Goal: Obtain resource: Download file/media

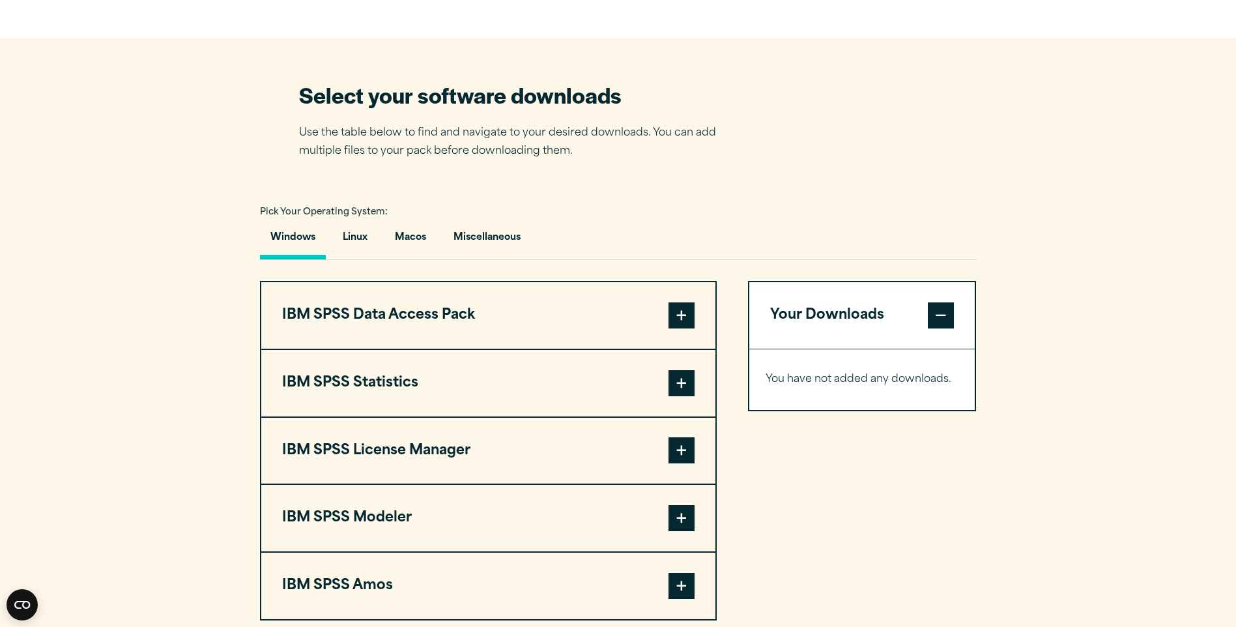
scroll to position [847, 0]
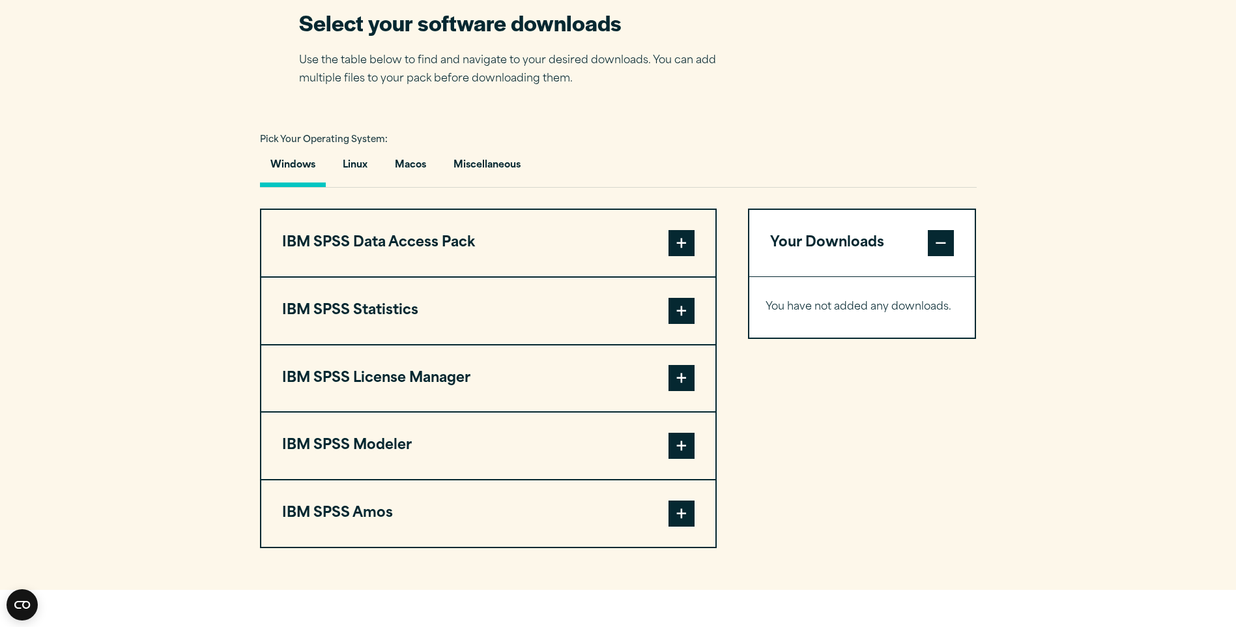
click at [681, 307] on span at bounding box center [681, 311] width 26 height 26
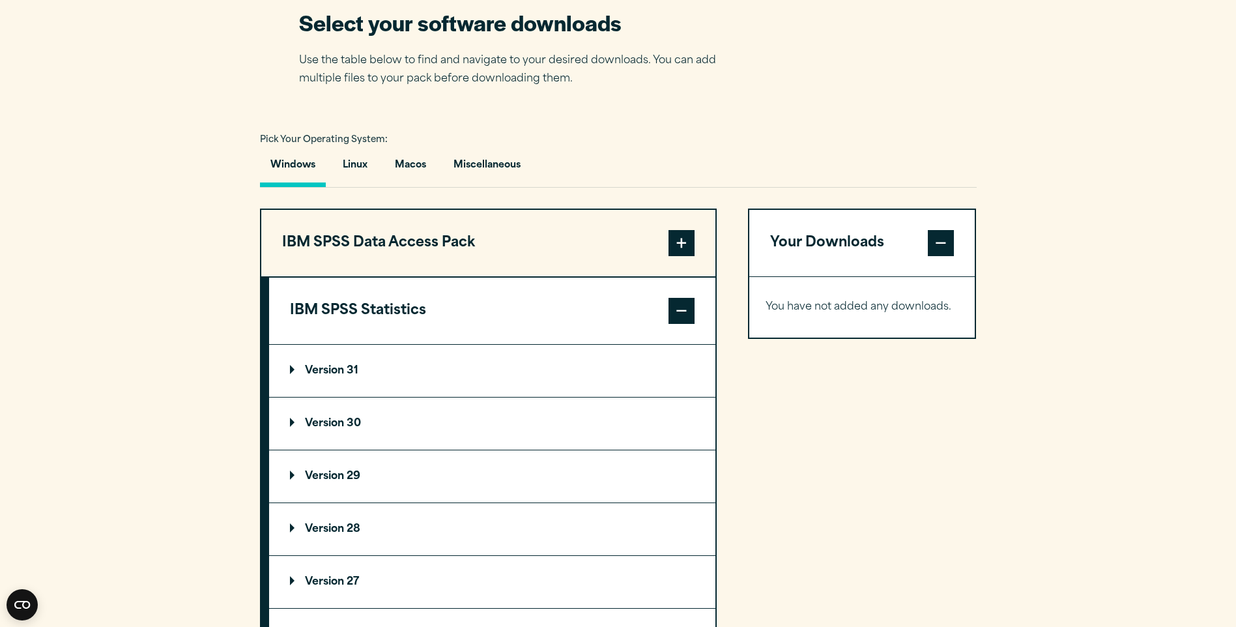
click at [685, 310] on span at bounding box center [681, 311] width 26 height 26
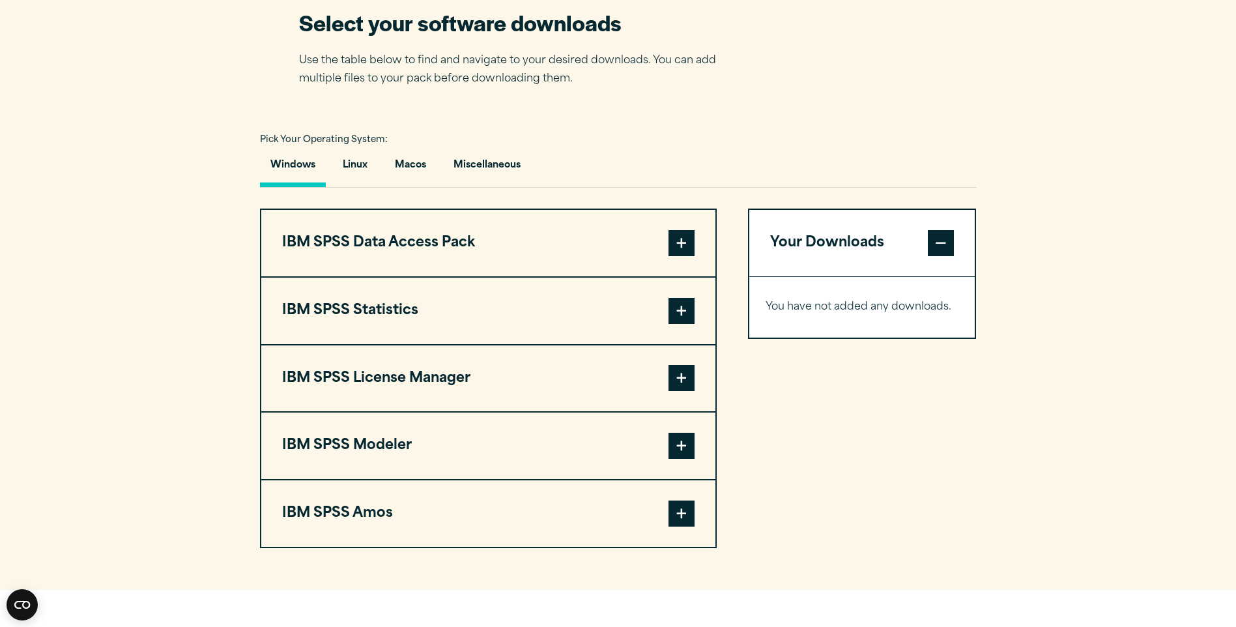
click at [678, 378] on span at bounding box center [681, 378] width 26 height 26
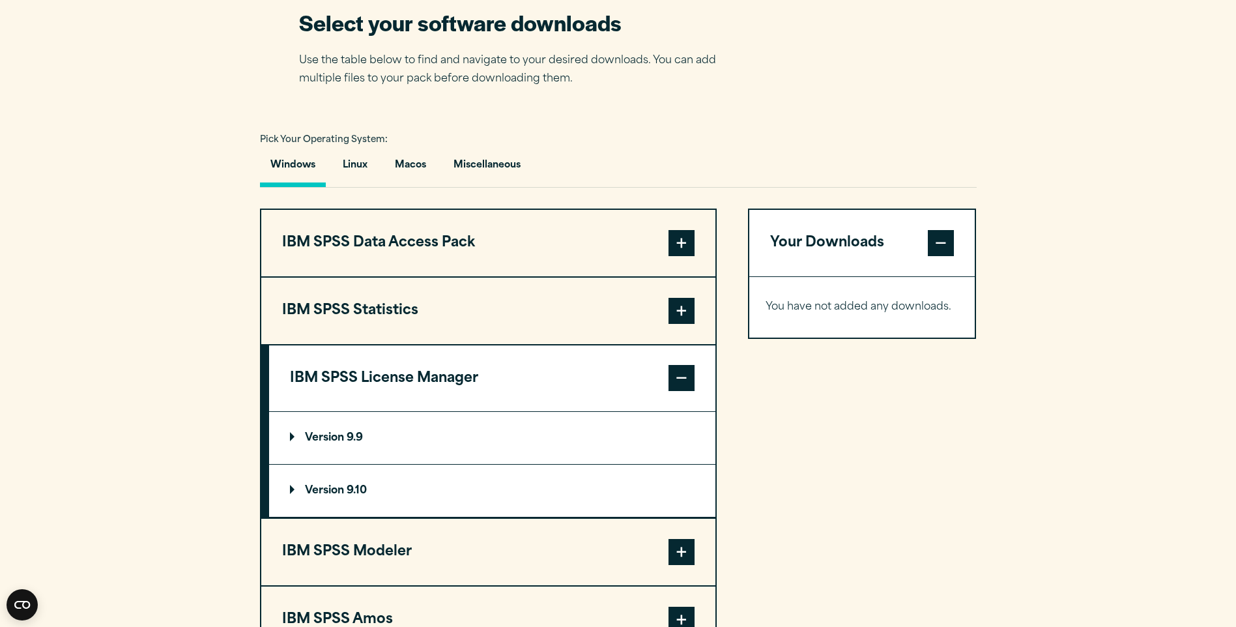
click at [678, 378] on span at bounding box center [681, 378] width 26 height 26
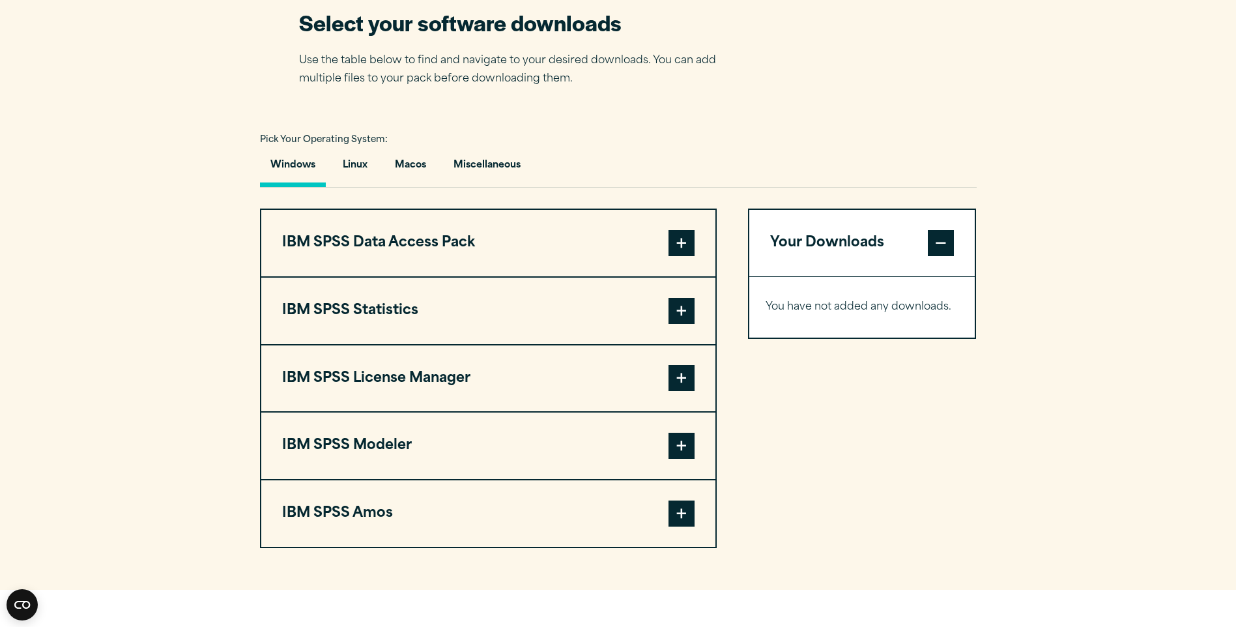
click at [684, 244] on span at bounding box center [681, 243] width 26 height 26
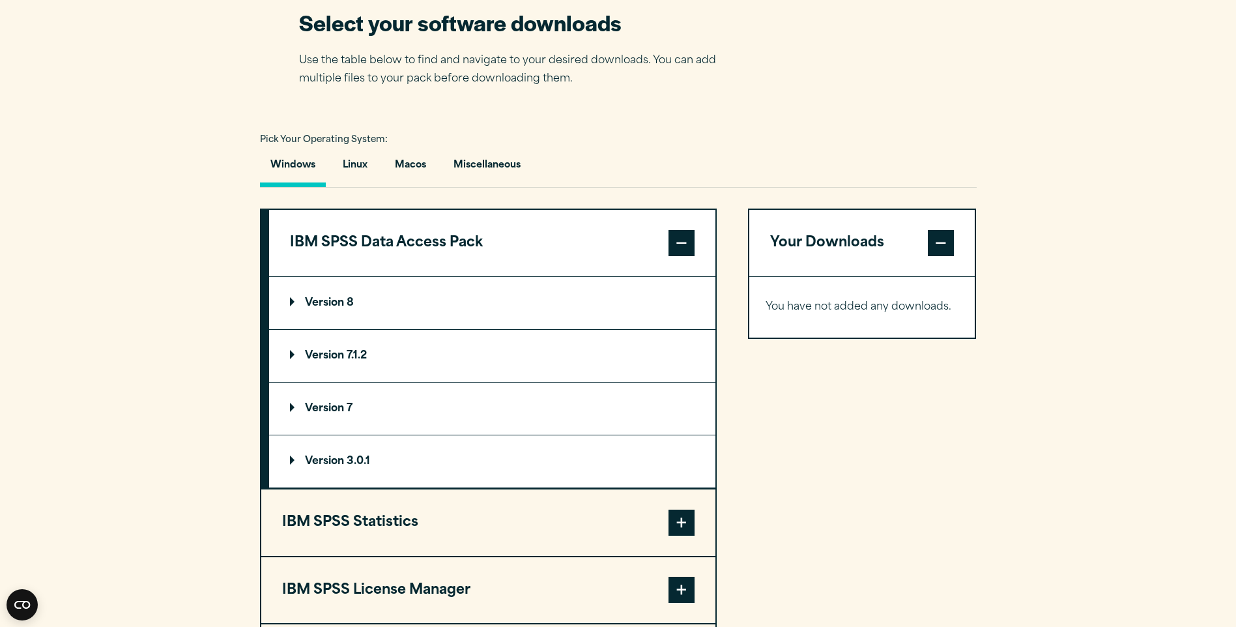
click at [684, 244] on span at bounding box center [681, 243] width 26 height 26
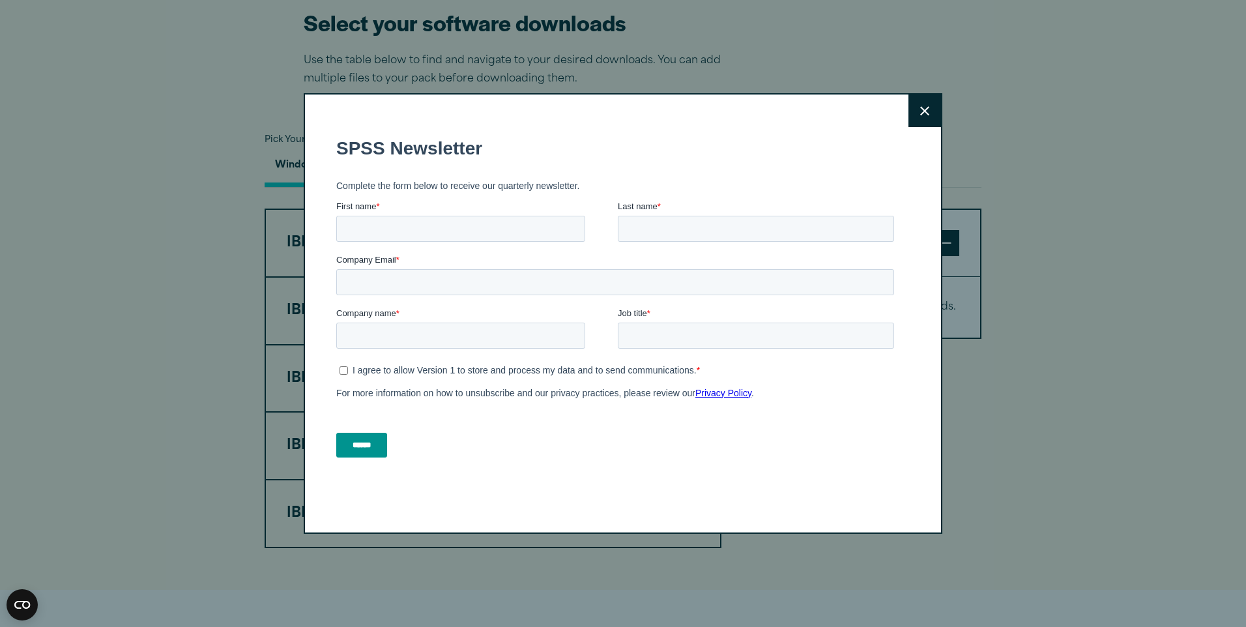
click at [920, 113] on icon at bounding box center [924, 111] width 9 height 10
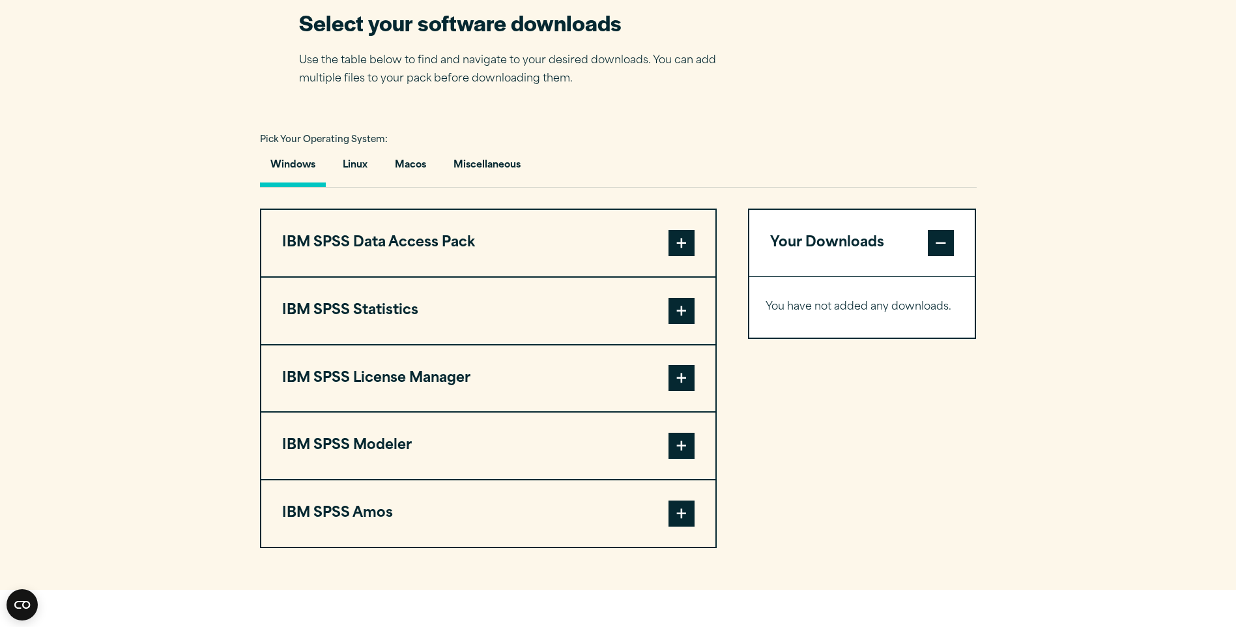
click at [670, 507] on span at bounding box center [681, 513] width 26 height 26
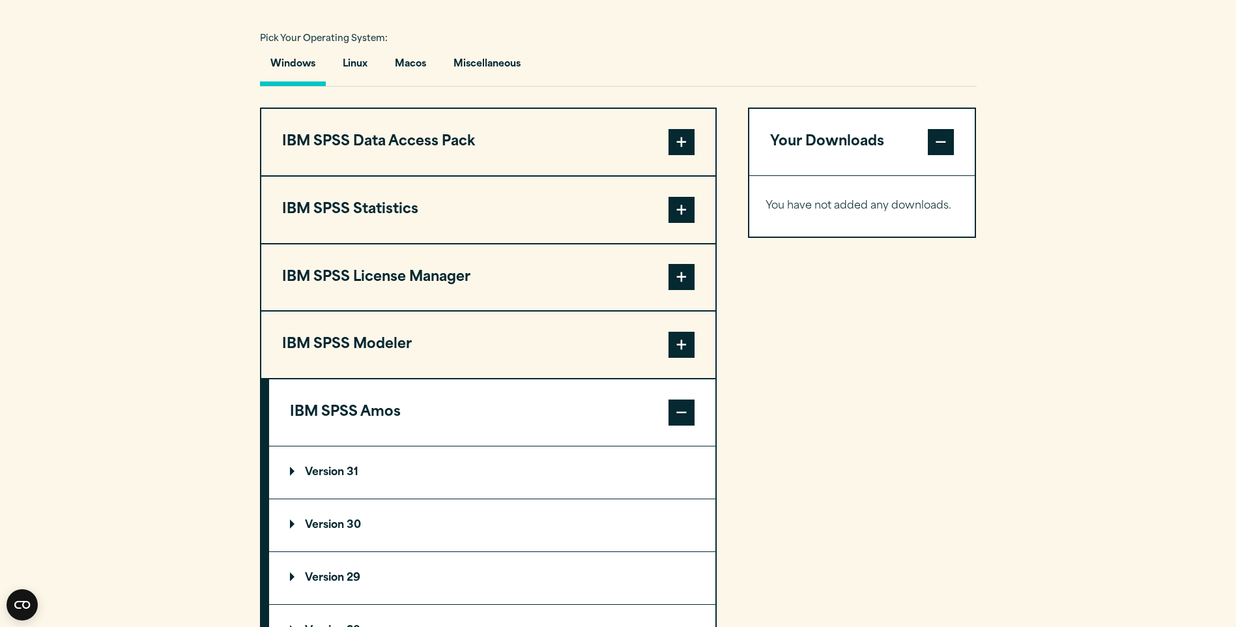
scroll to position [1042, 0]
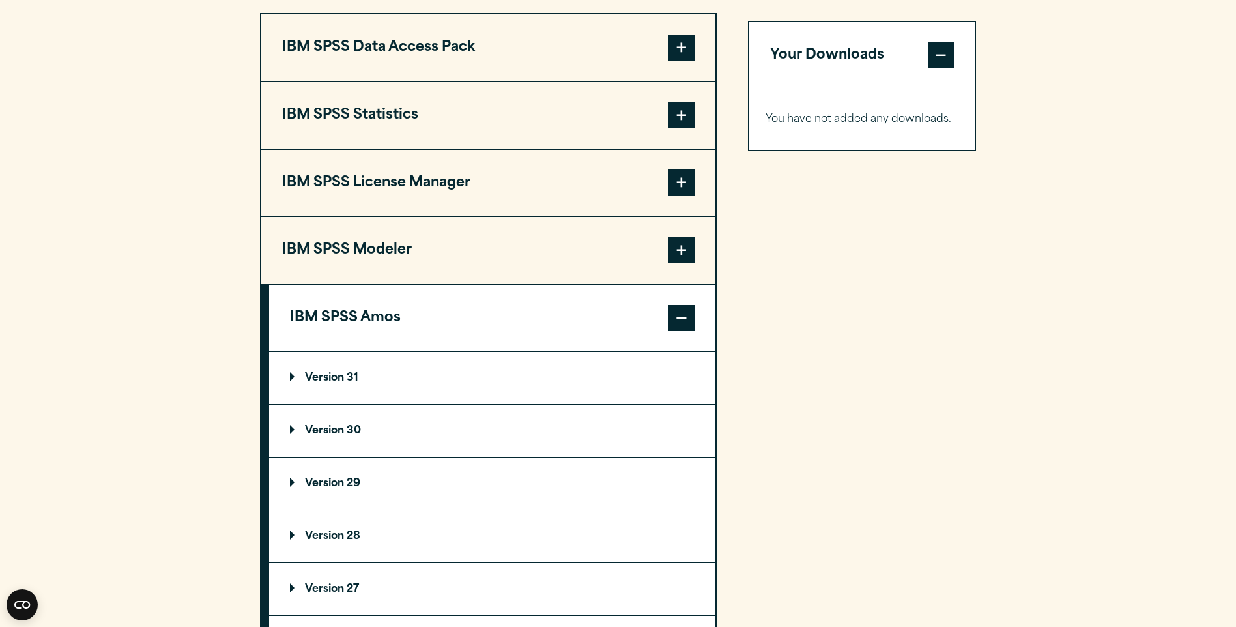
click at [685, 317] on span at bounding box center [681, 318] width 26 height 26
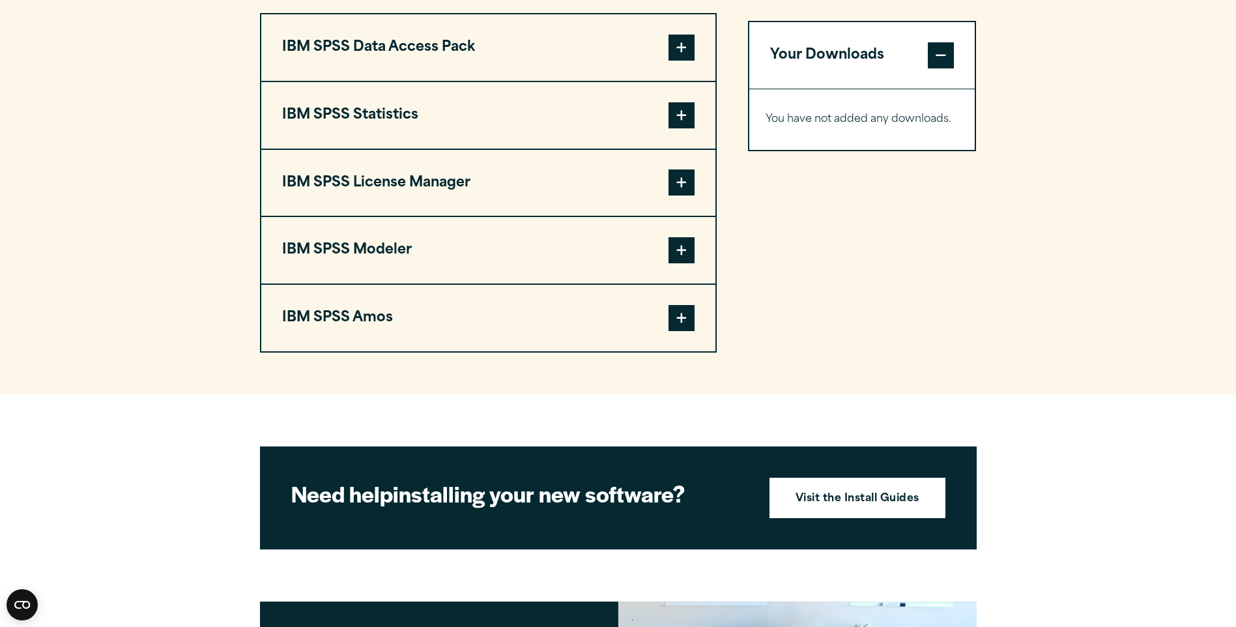
scroll to position [977, 0]
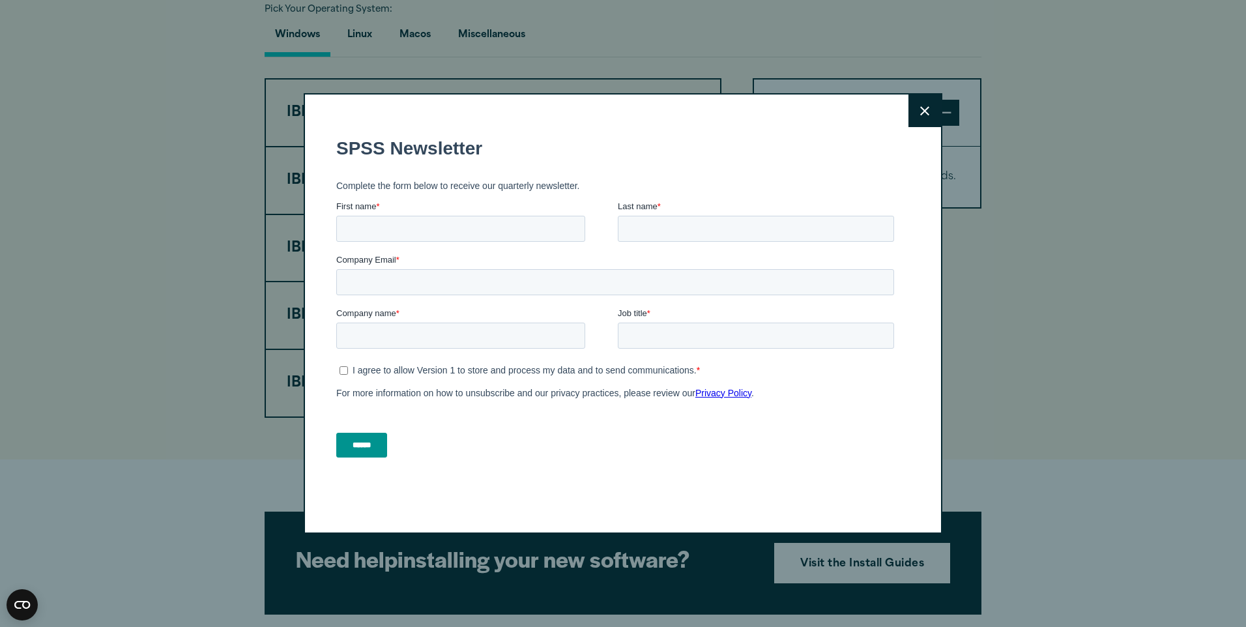
click at [920, 107] on icon at bounding box center [924, 111] width 9 height 10
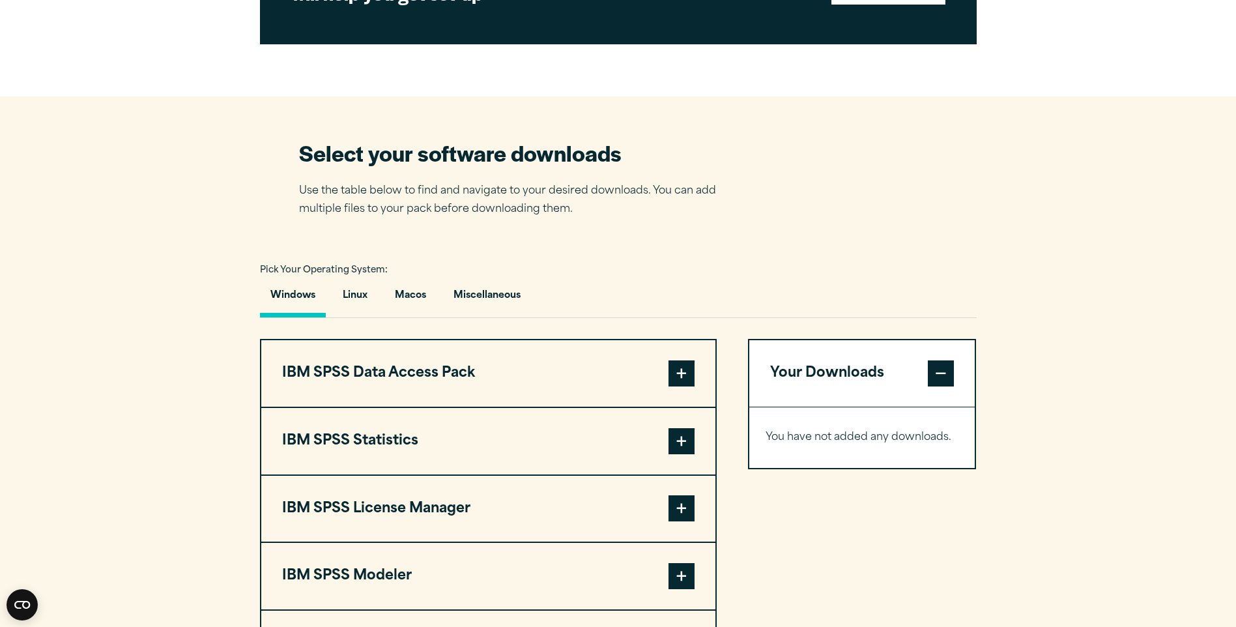
scroll to position [912, 0]
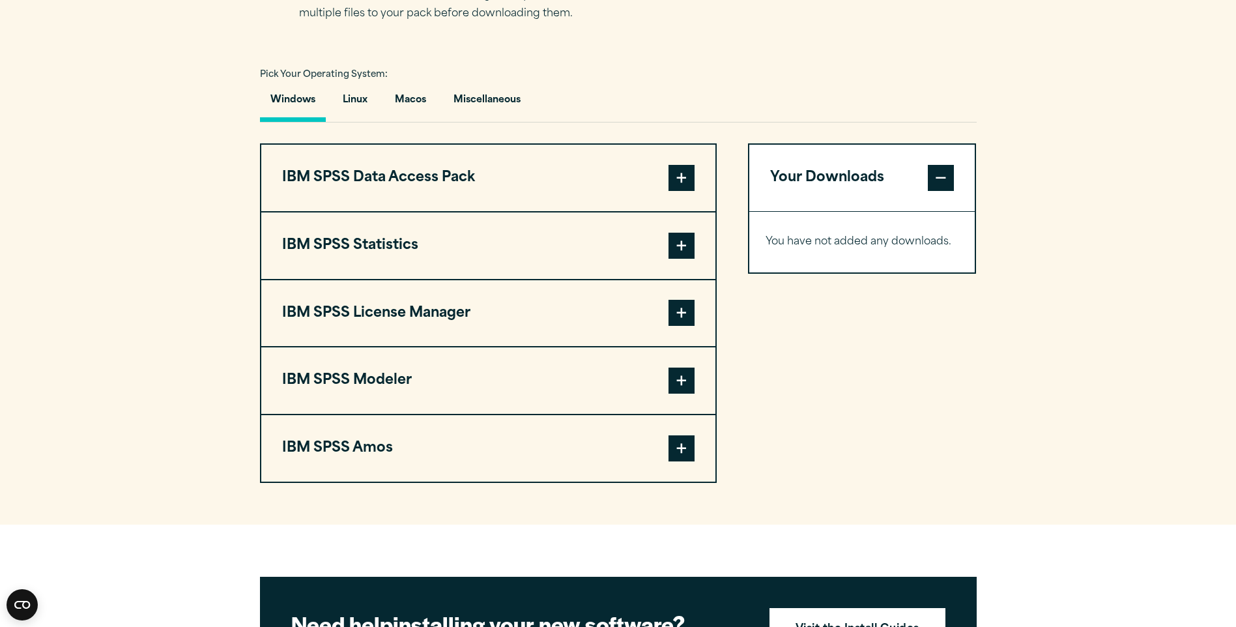
click at [685, 244] on span at bounding box center [681, 246] width 26 height 26
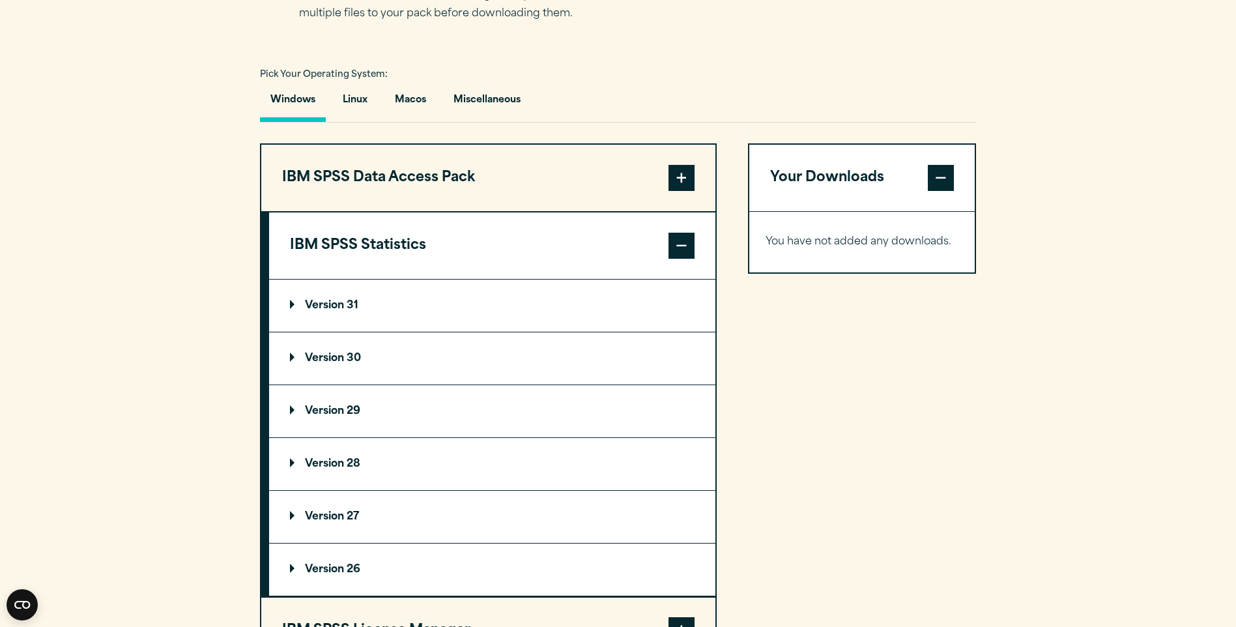
click at [685, 244] on span at bounding box center [681, 246] width 26 height 26
